Goal: Task Accomplishment & Management: Use online tool/utility

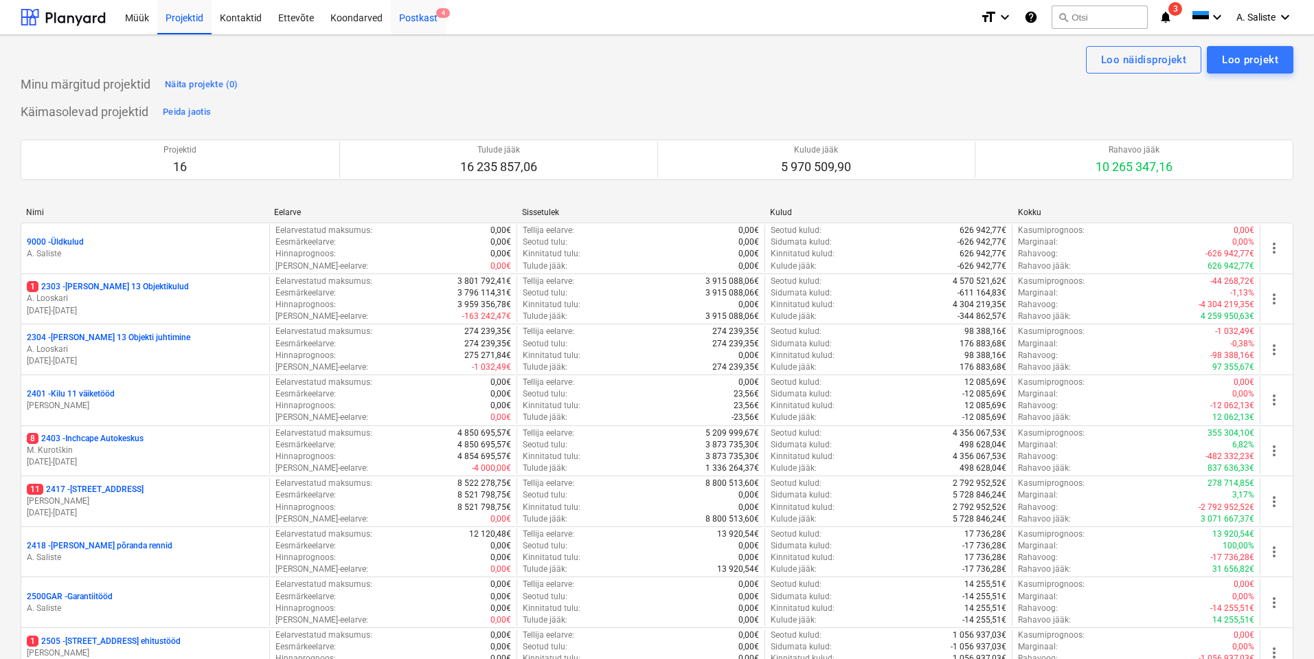
click at [430, 14] on div "Postkast 4" at bounding box center [418, 16] width 55 height 35
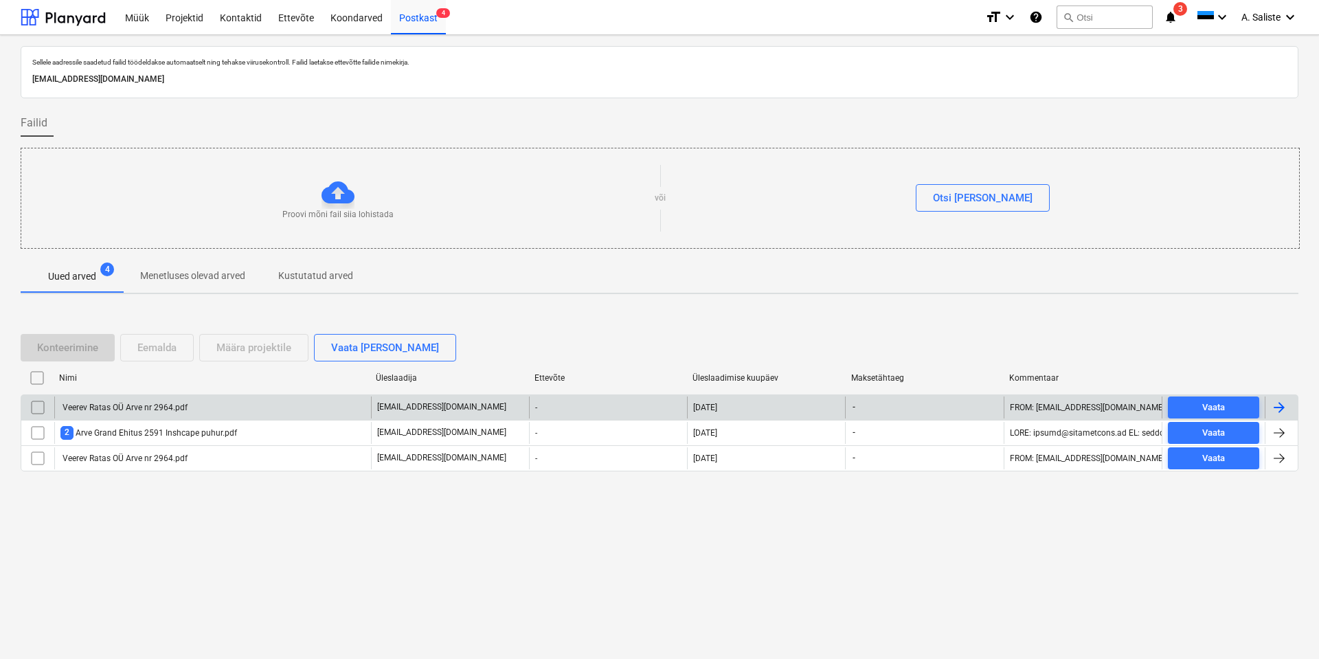
click at [214, 409] on div "Veerev Ratas OÜ Arve nr 2964.pdf" at bounding box center [212, 407] width 317 height 22
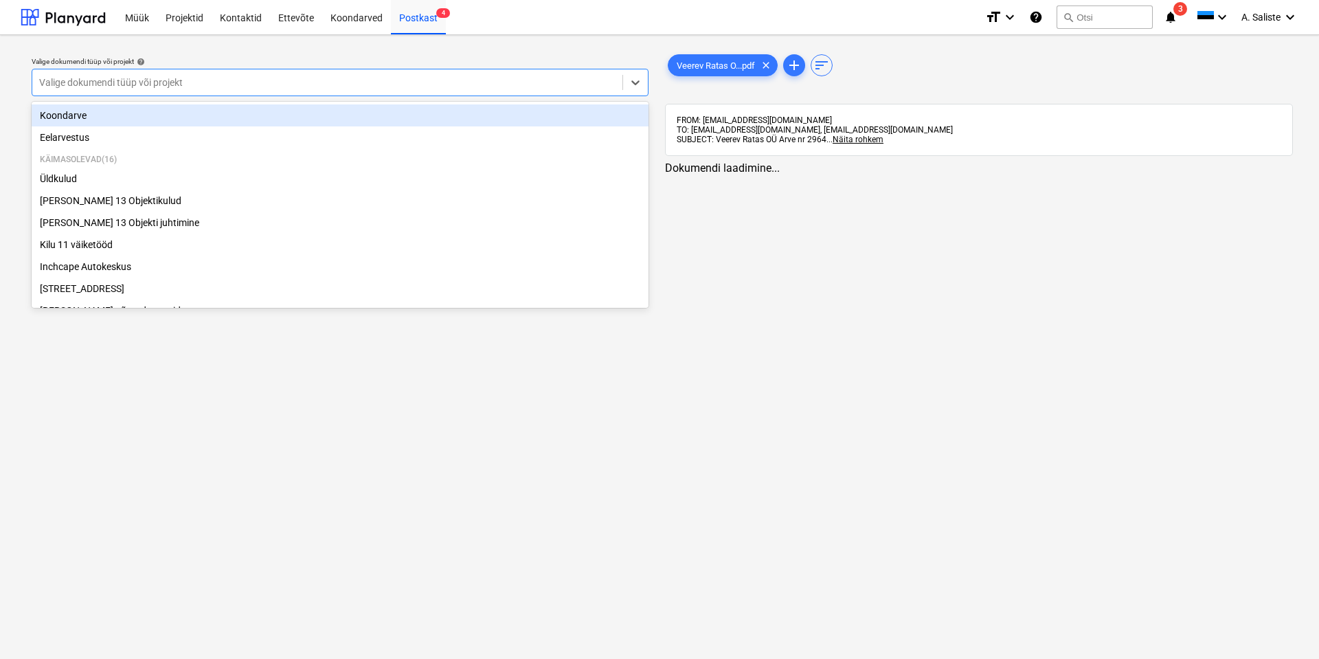
click at [461, 83] on div at bounding box center [327, 83] width 576 height 14
click at [710, 64] on span "Veerev Ratas O...pdf" at bounding box center [715, 65] width 95 height 10
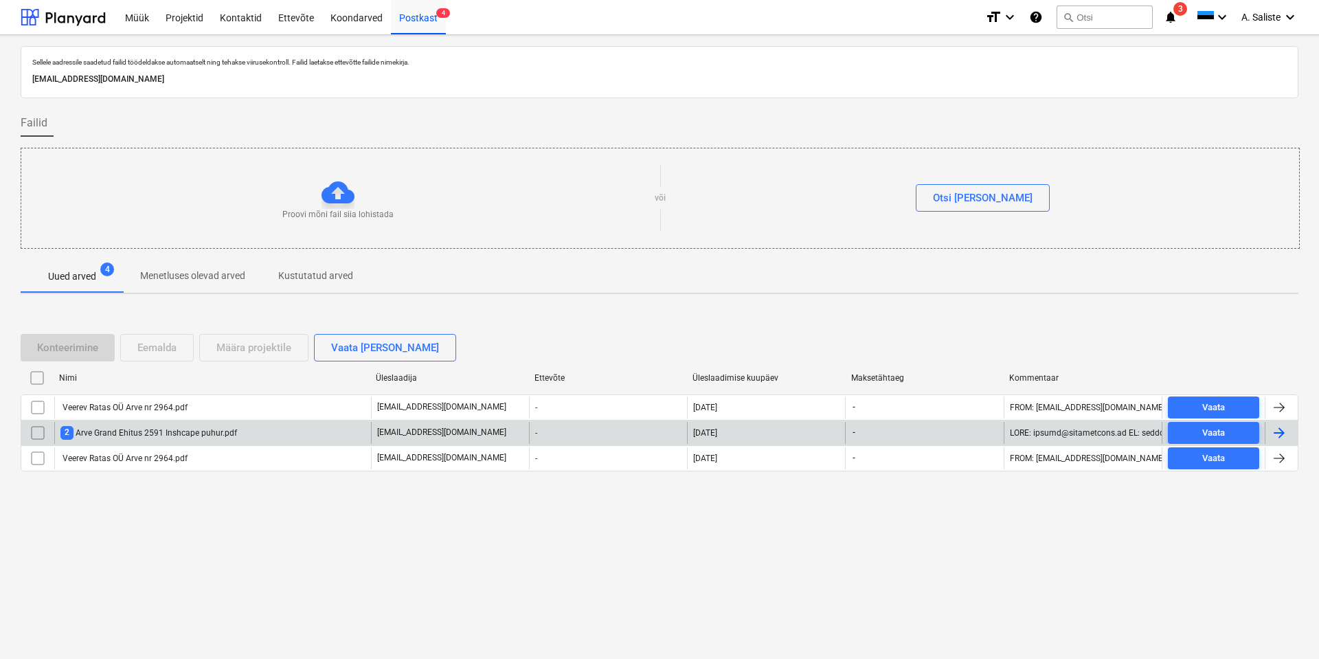
click at [189, 426] on div "2 Arve Grand Ehitus 2591 Inshcape puhur.pdf" at bounding box center [148, 432] width 177 height 13
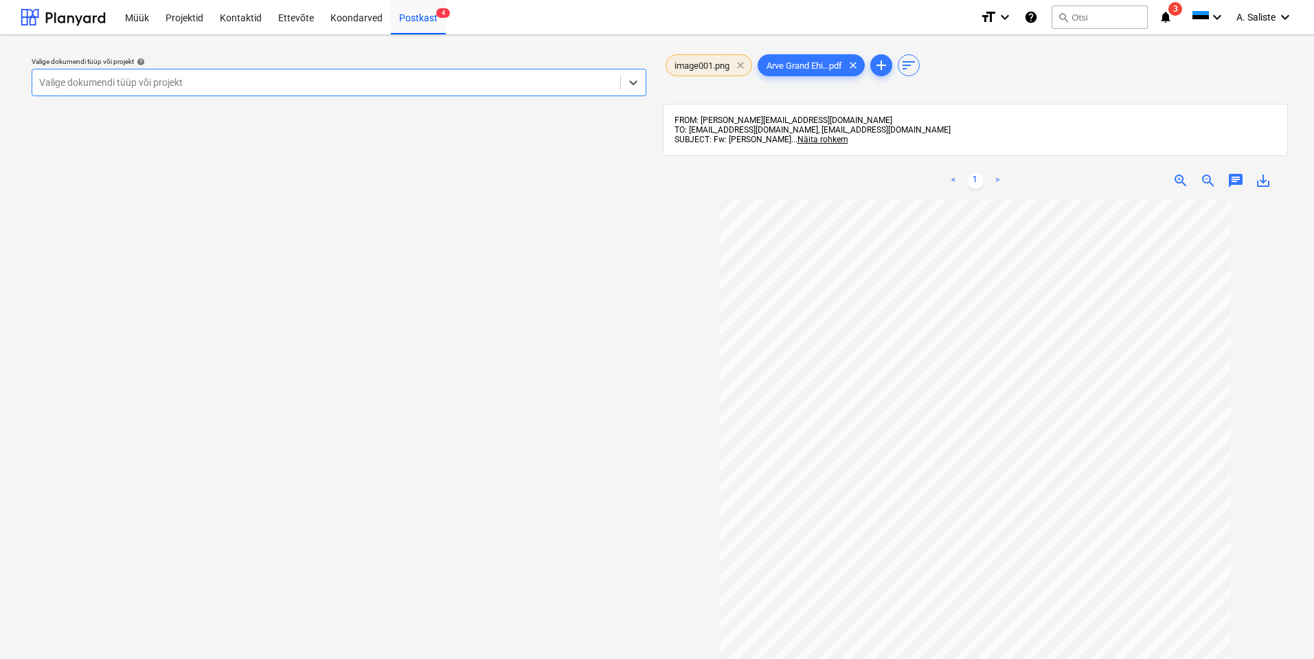
click at [744, 65] on span "clear" at bounding box center [740, 65] width 16 height 16
click at [453, 87] on div at bounding box center [326, 83] width 574 height 14
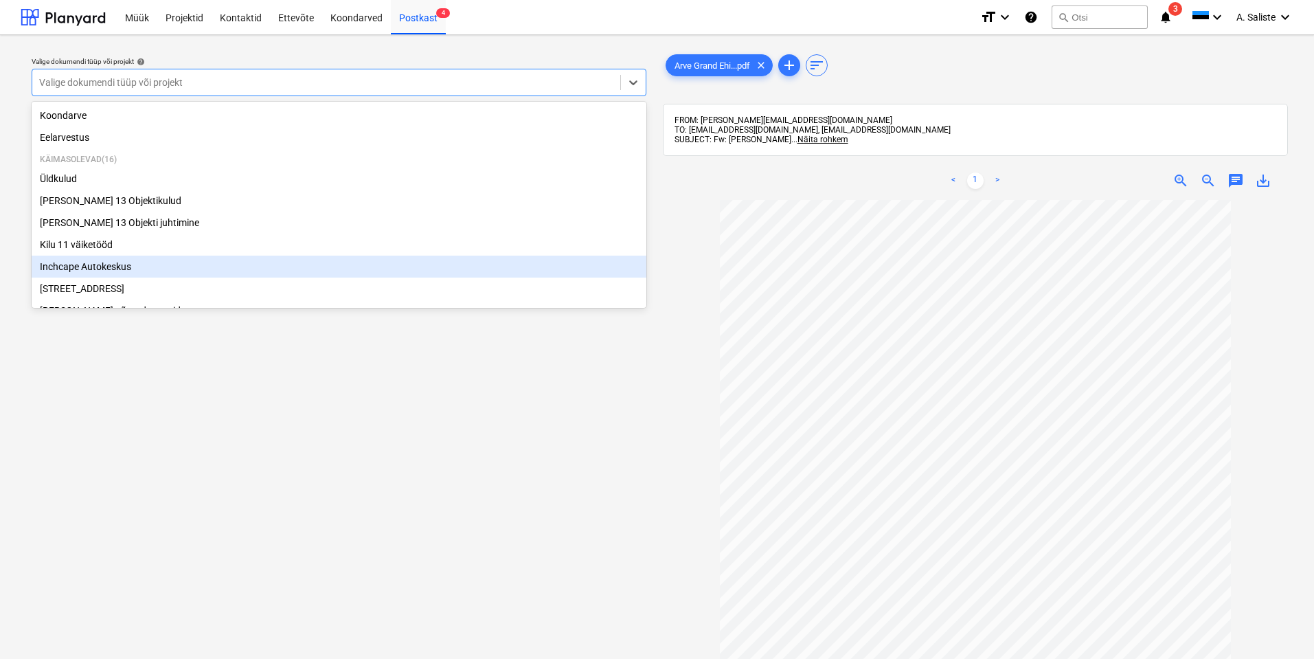
click at [76, 269] on div "Inchcape Autokeskus" at bounding box center [339, 267] width 615 height 22
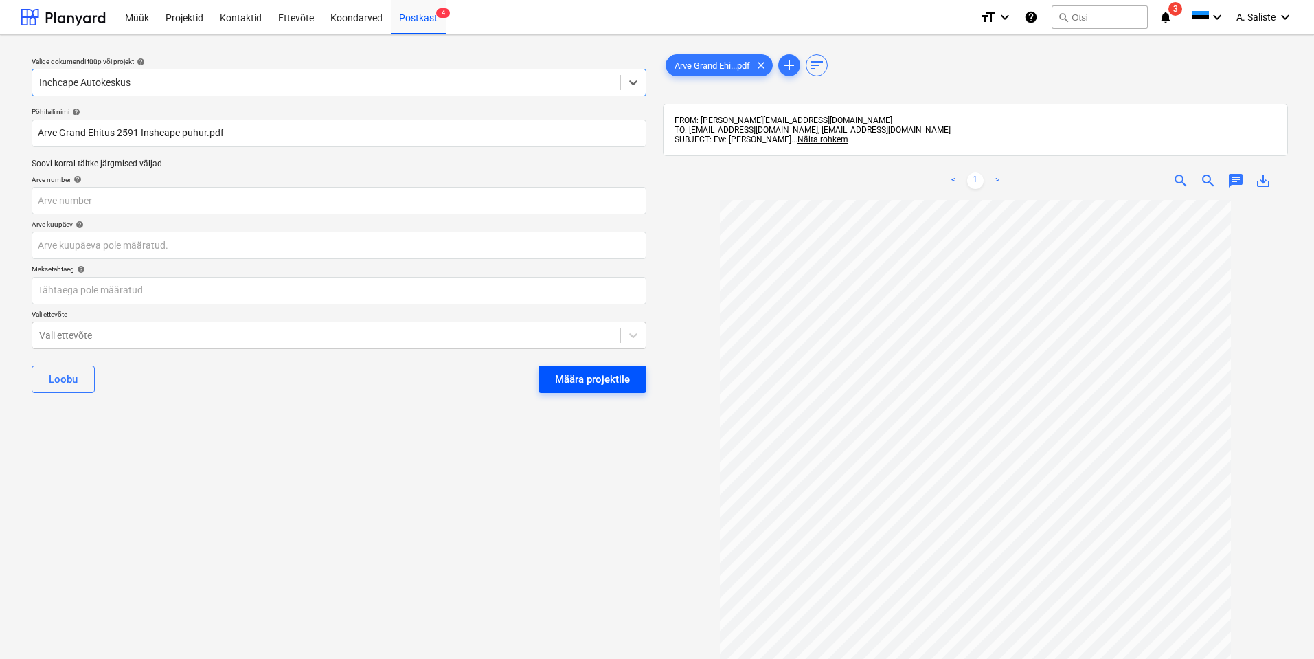
click at [611, 375] on div "Määra projektile" at bounding box center [592, 379] width 75 height 18
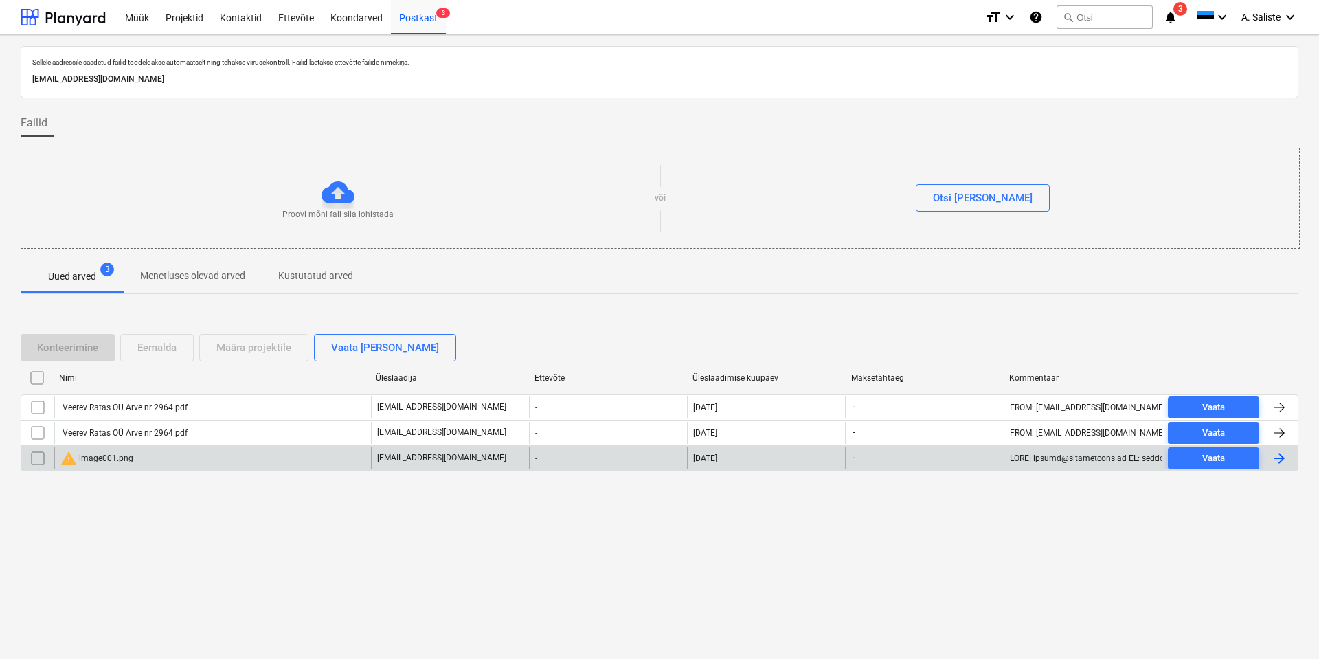
drag, startPoint x: 36, startPoint y: 460, endPoint x: 52, endPoint y: 449, distance: 19.4
click at [38, 458] on input "checkbox" at bounding box center [38, 458] width 22 height 22
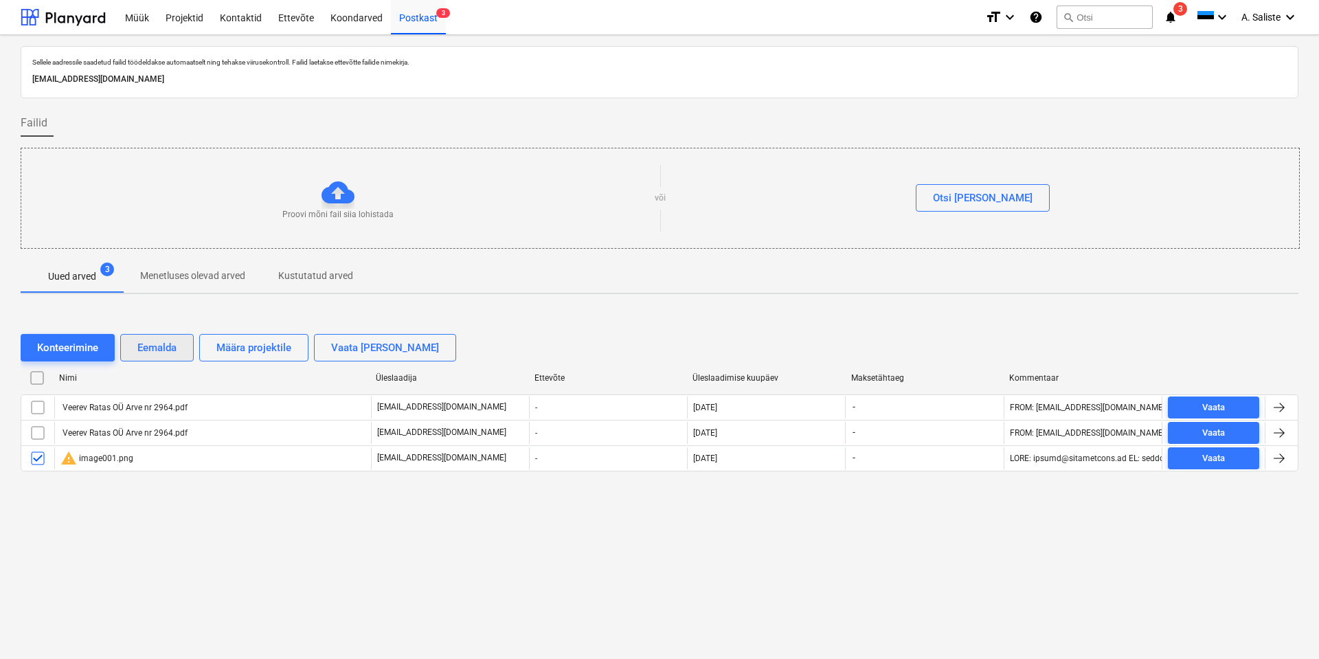
click at [146, 347] on div "Eemalda" at bounding box center [156, 348] width 39 height 18
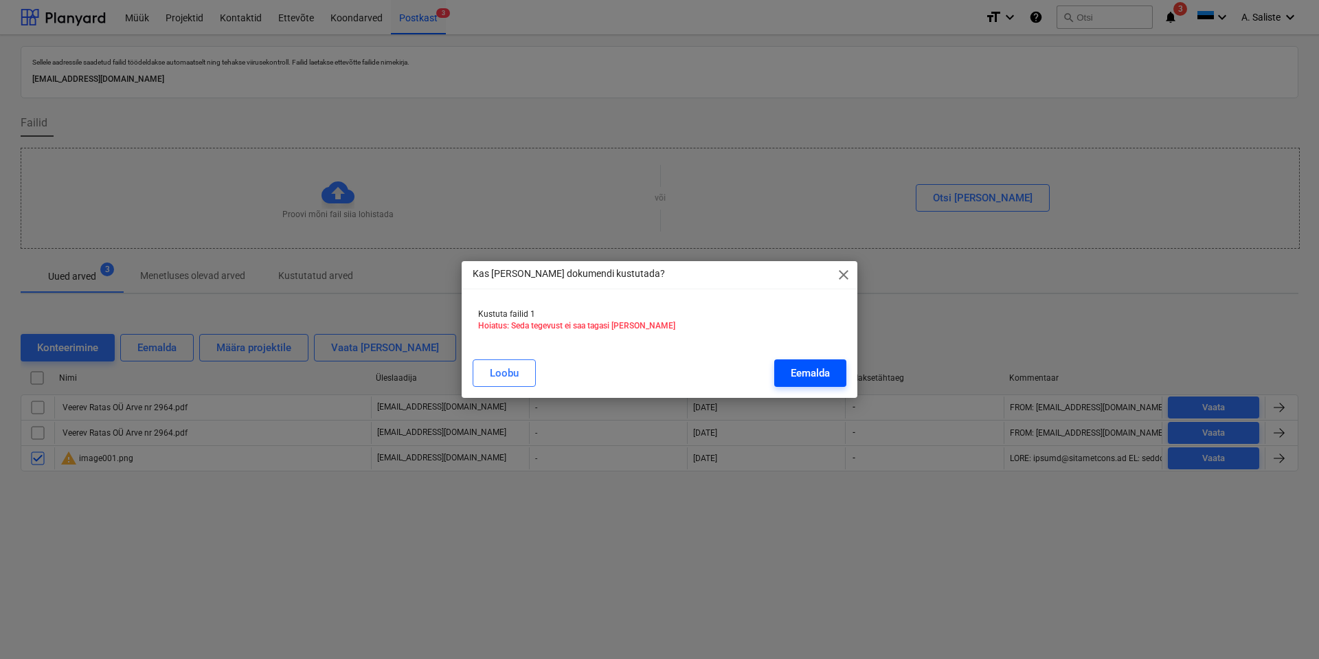
click at [828, 365] on div "Eemalda" at bounding box center [810, 373] width 39 height 18
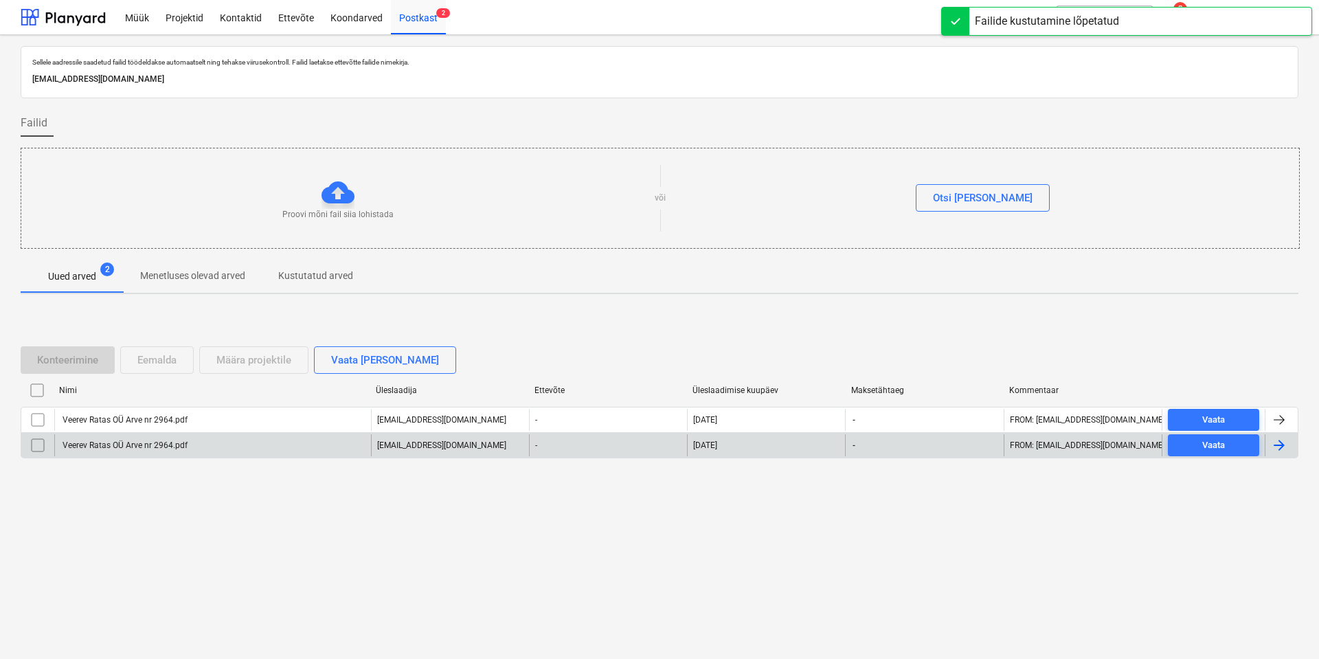
click at [40, 442] on input "checkbox" at bounding box center [38, 445] width 22 height 22
click at [174, 360] on div "Eemalda" at bounding box center [156, 360] width 39 height 18
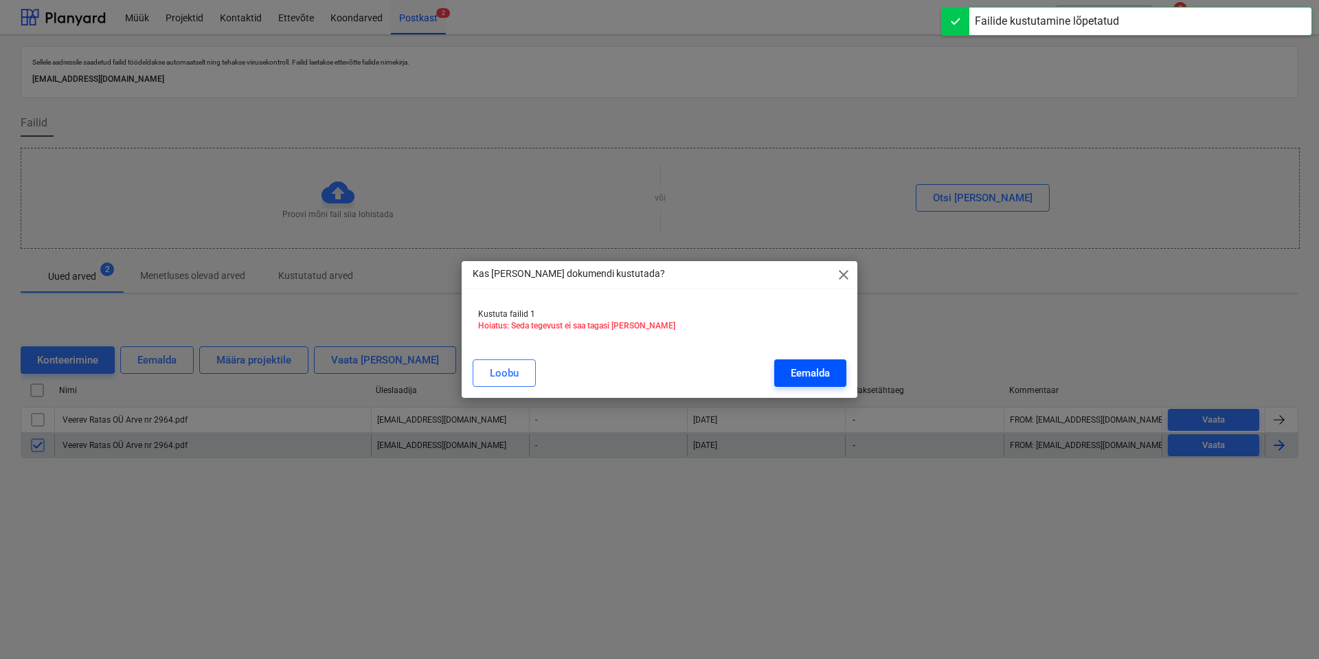
click at [806, 367] on div "Eemalda" at bounding box center [810, 373] width 39 height 18
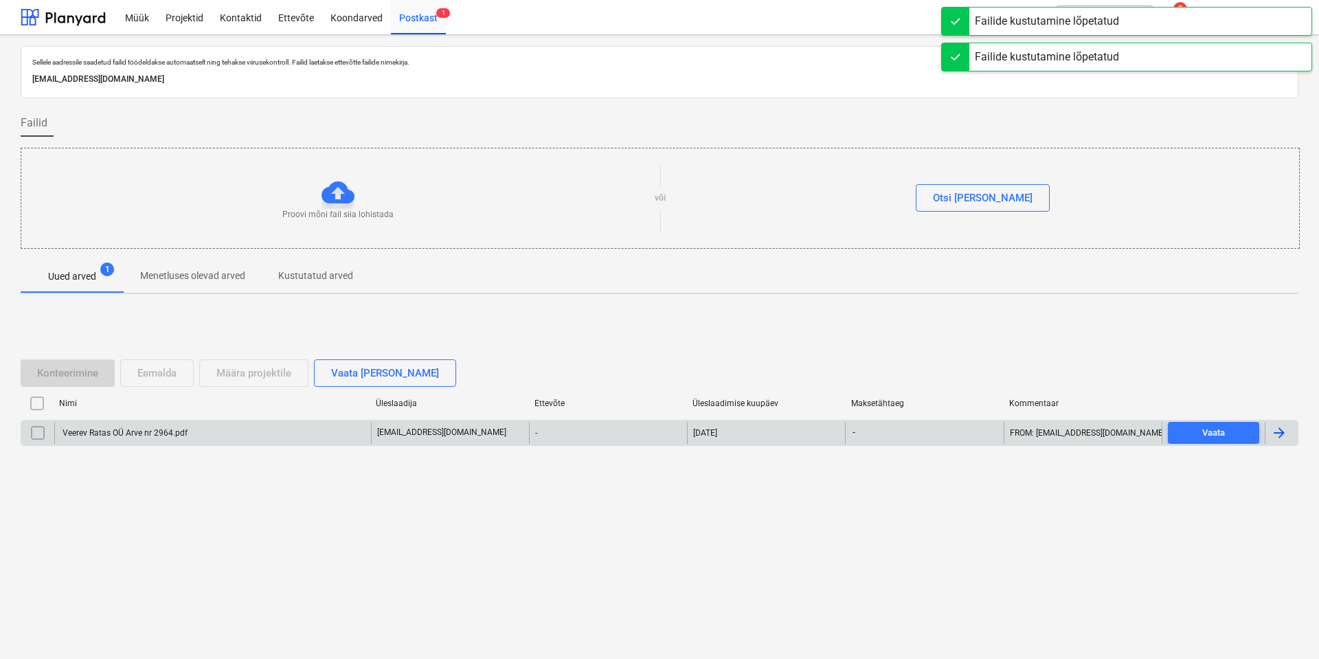
click at [106, 439] on div "Veerev Ratas OÜ Arve nr 2964.pdf" at bounding box center [212, 433] width 317 height 22
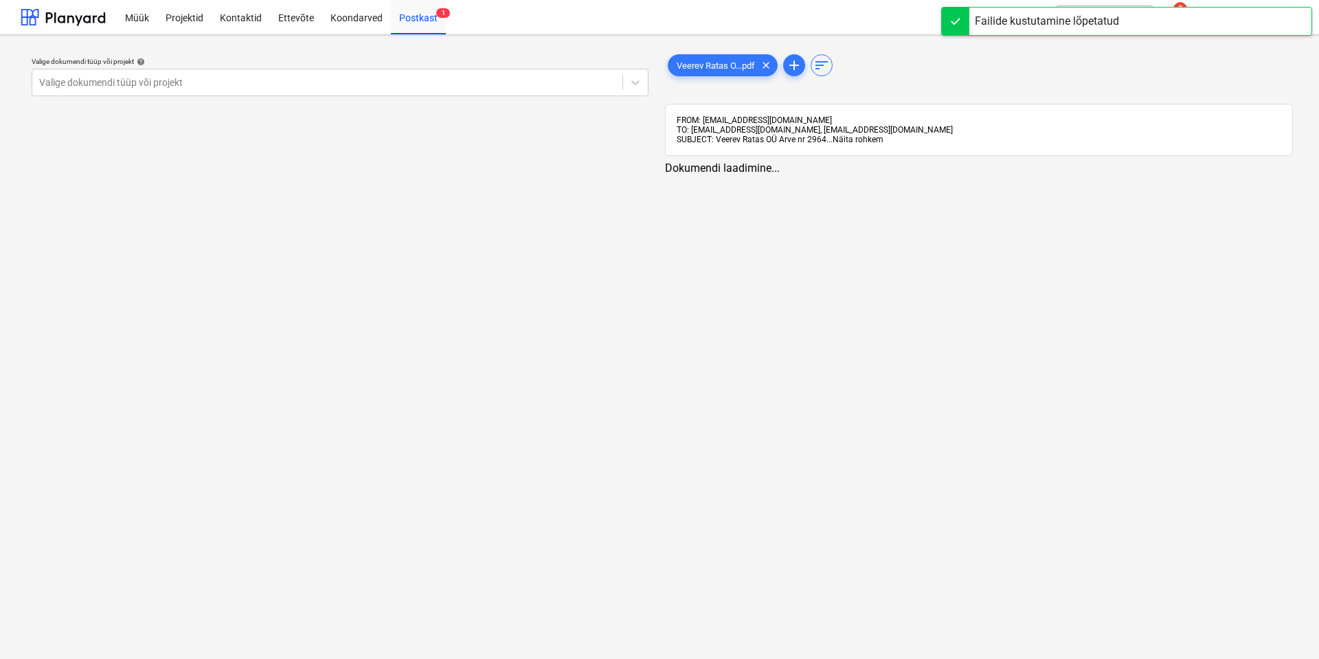
click at [866, 140] on span "Näita rohkem" at bounding box center [858, 140] width 51 height 10
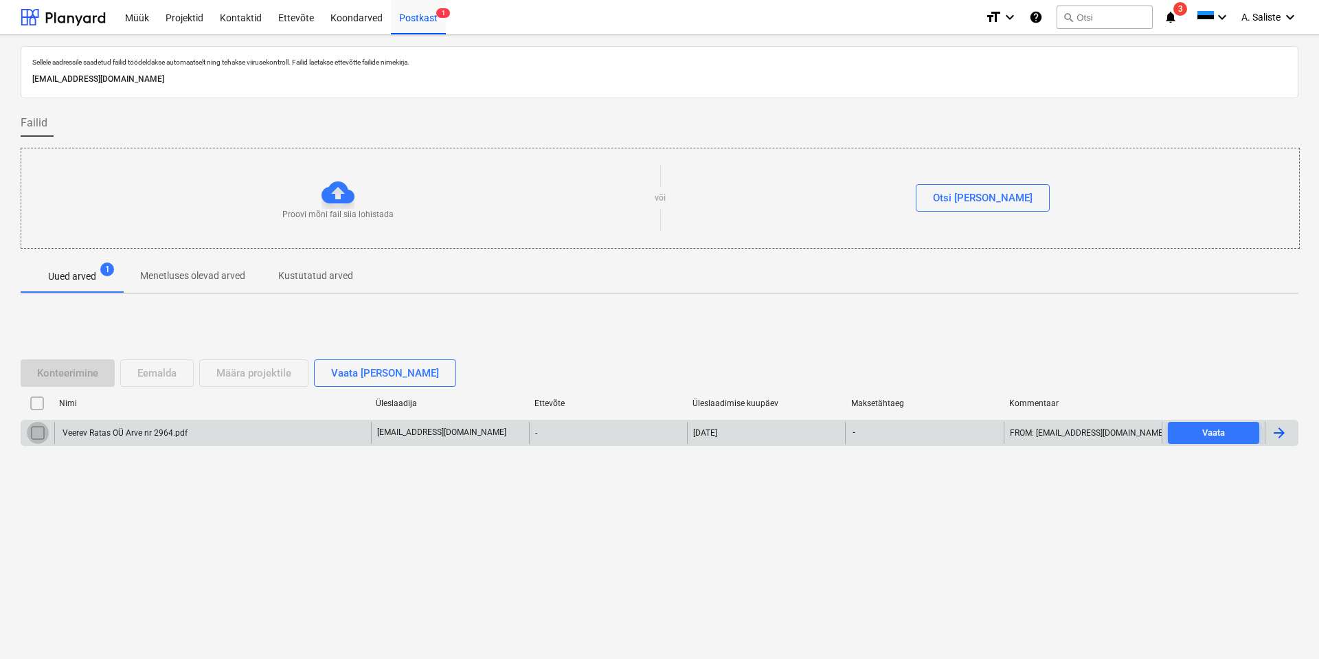
click at [43, 435] on input "checkbox" at bounding box center [38, 433] width 22 height 22
click at [179, 374] on button "Eemalda" at bounding box center [156, 372] width 73 height 27
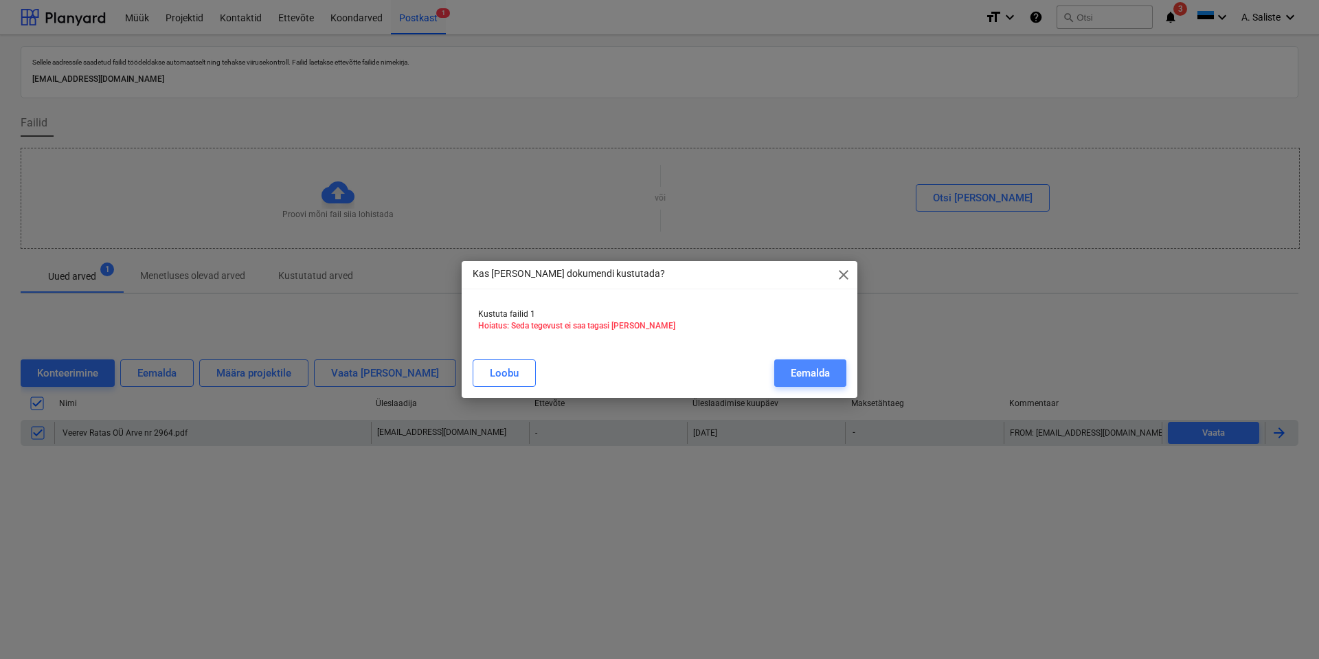
click at [822, 372] on div "Eemalda" at bounding box center [810, 373] width 39 height 18
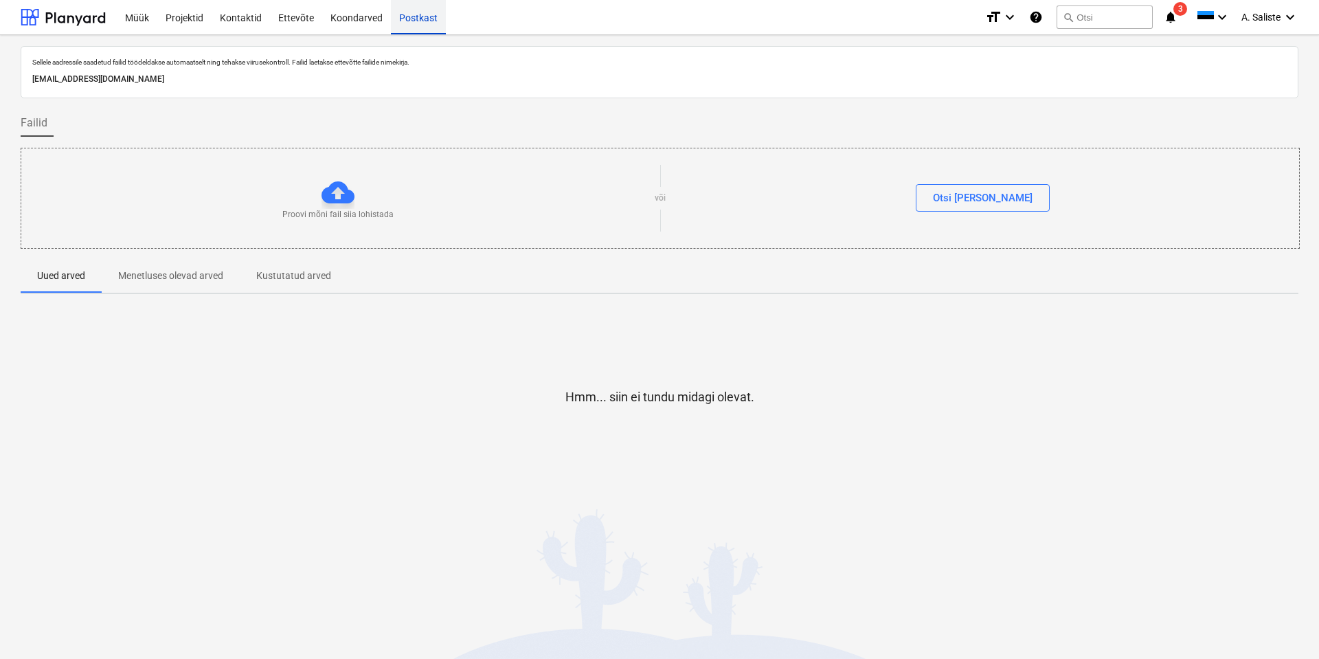
click at [404, 14] on div "Postkast" at bounding box center [418, 16] width 55 height 35
click at [178, 12] on div "Projektid" at bounding box center [184, 16] width 54 height 35
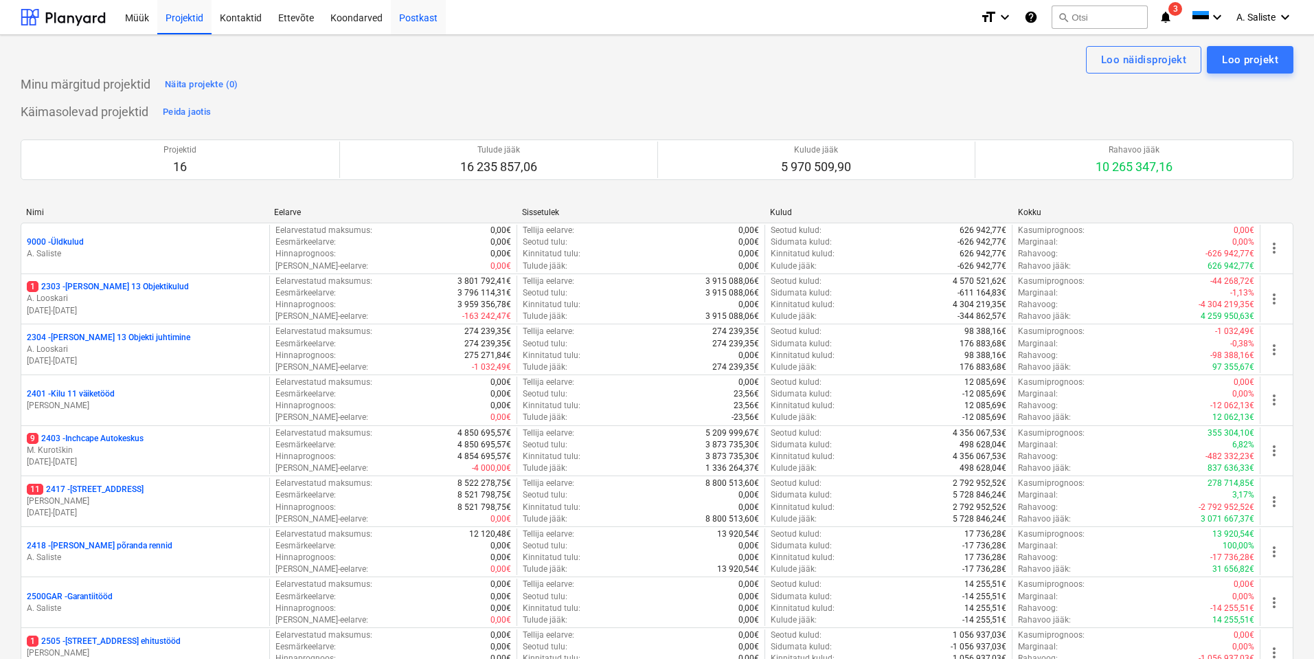
click at [425, 19] on div "Postkast" at bounding box center [418, 16] width 55 height 35
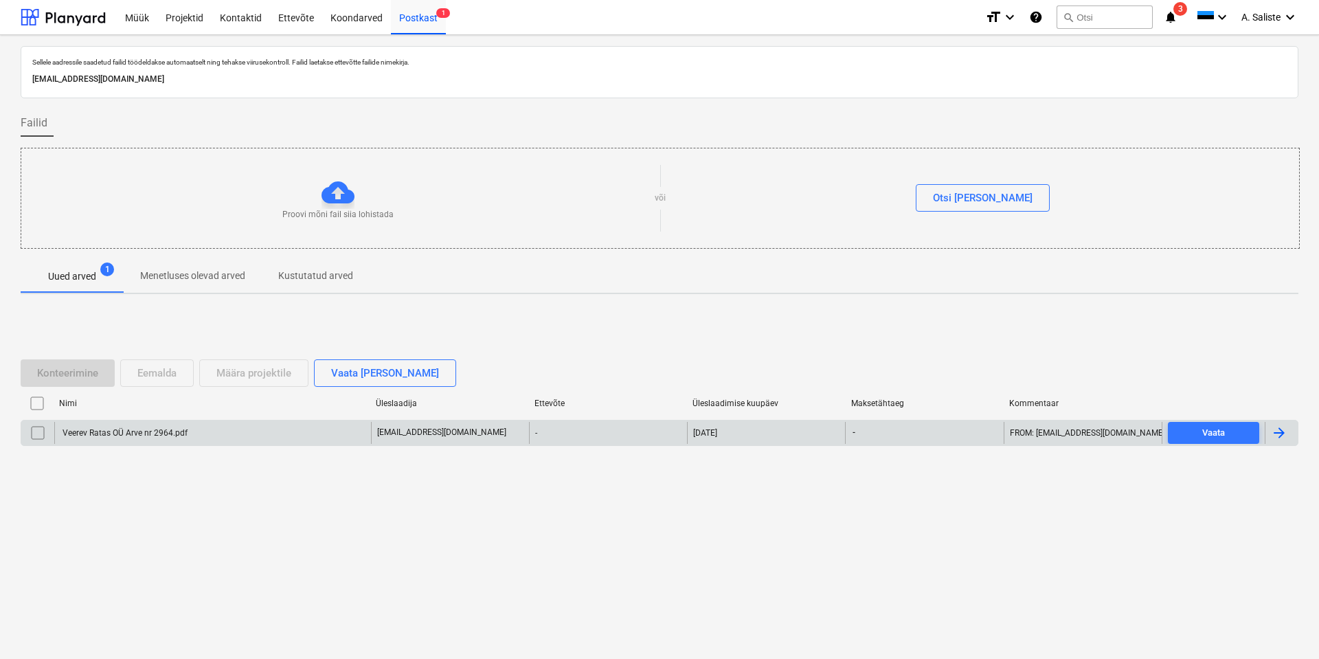
click at [113, 436] on div "Veerev Ratas OÜ Arve nr 2964.pdf" at bounding box center [123, 433] width 127 height 10
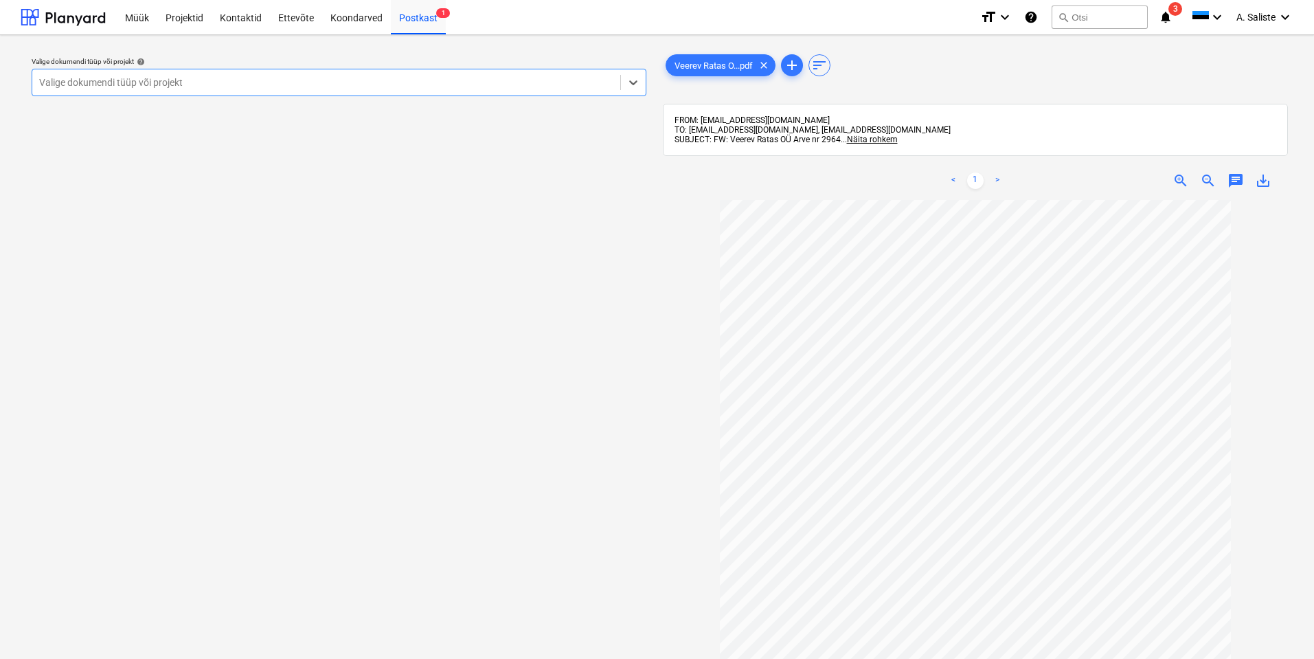
drag, startPoint x: 587, startPoint y: 82, endPoint x: 535, endPoint y: 81, distance: 51.5
click at [580, 81] on div at bounding box center [326, 83] width 574 height 14
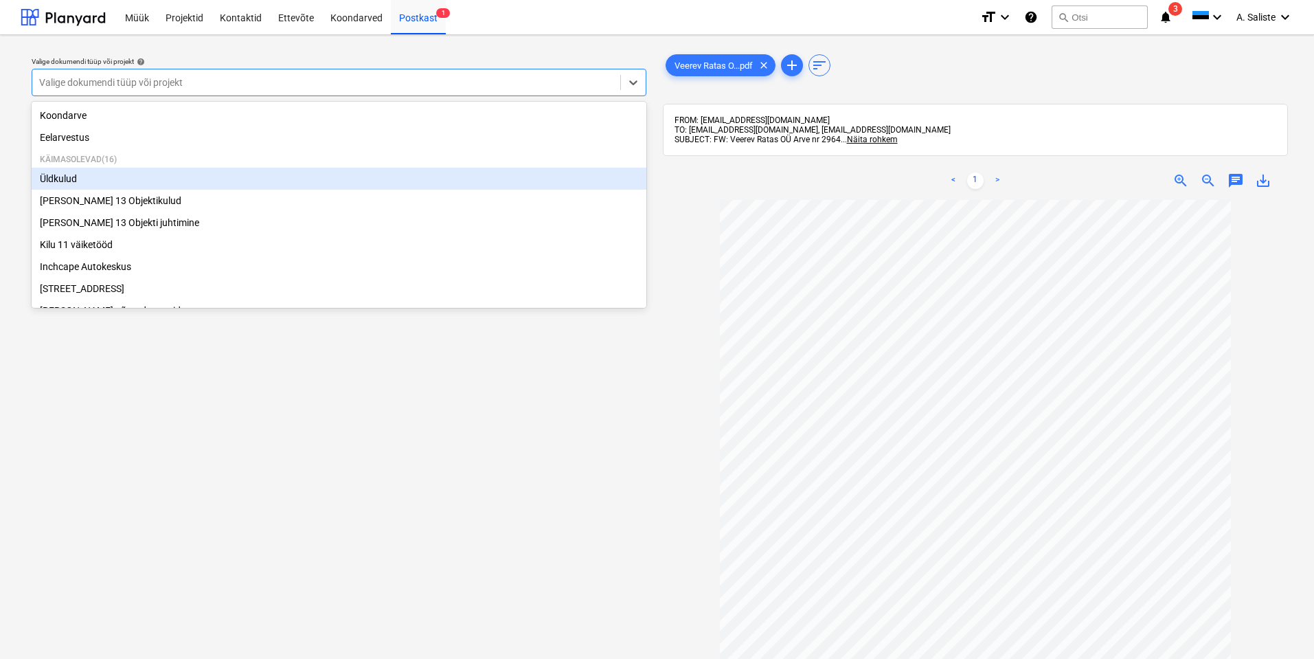
click at [103, 177] on div "Üldkulud" at bounding box center [339, 179] width 615 height 22
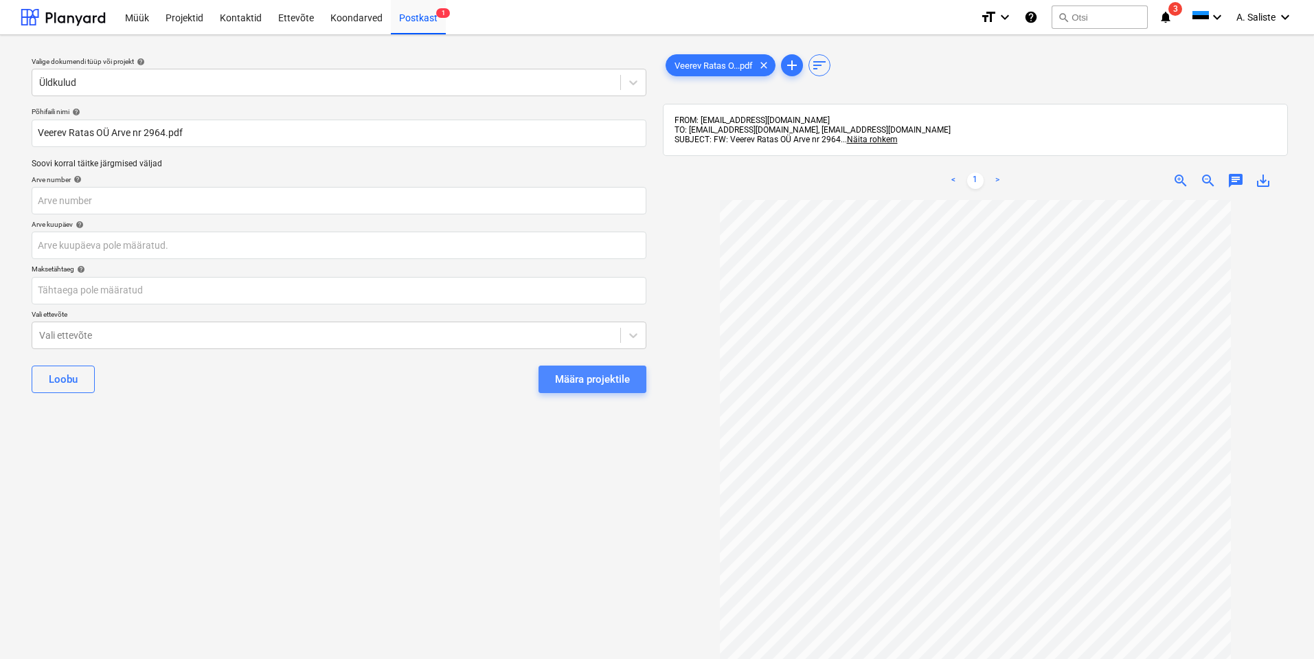
click at [590, 377] on div "Määra projektile" at bounding box center [592, 379] width 75 height 18
